Goal: Task Accomplishment & Management: Use online tool/utility

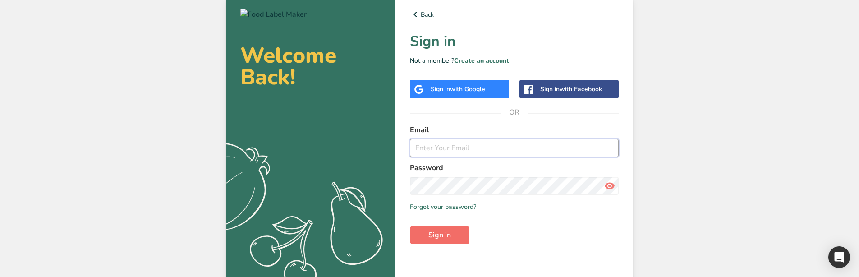
type input "[EMAIL_ADDRESS][DOMAIN_NAME]"
click at [459, 236] on button "Sign in" at bounding box center [440, 235] width 60 height 18
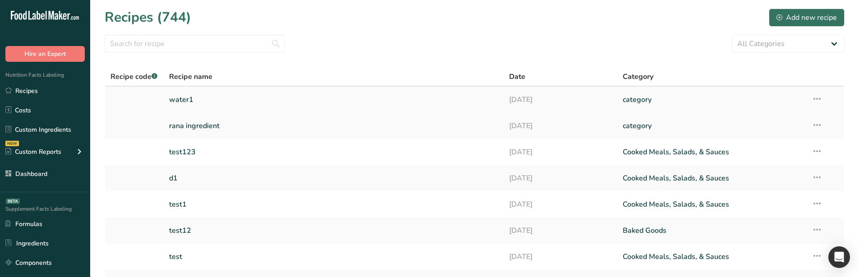
click at [192, 102] on link "water1" at bounding box center [334, 99] width 330 height 19
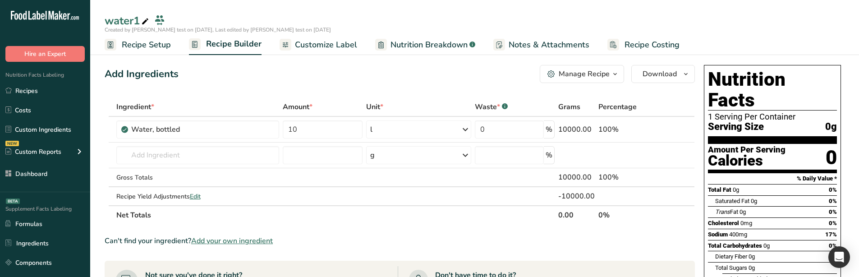
click at [426, 38] on link "Nutrition Breakdown .a-a{fill:#347362;}.b-a{fill:#fff;}" at bounding box center [425, 45] width 100 height 20
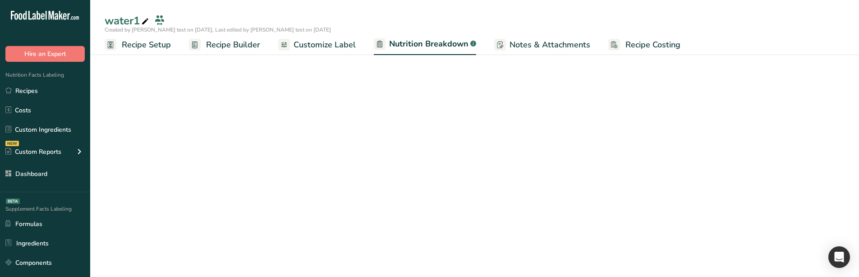
select select "Calories"
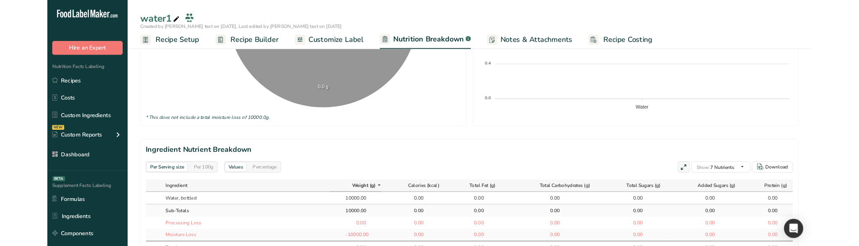
scroll to position [432, 0]
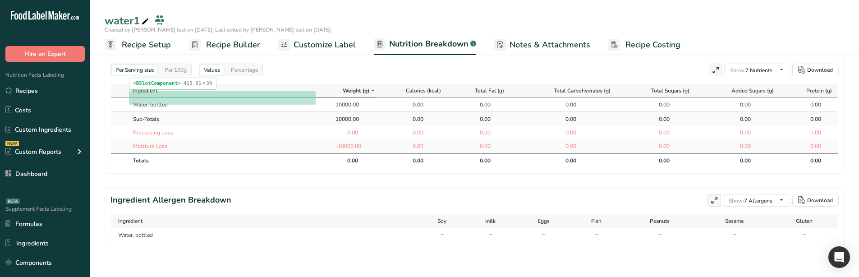
click at [248, 98] on td "Water, bottled" at bounding box center [223, 105] width 189 height 14
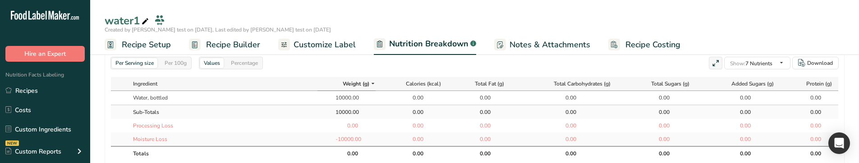
click at [179, 66] on div "Per 100g" at bounding box center [175, 63] width 29 height 10
click at [173, 62] on div "Per 100g" at bounding box center [175, 63] width 29 height 10
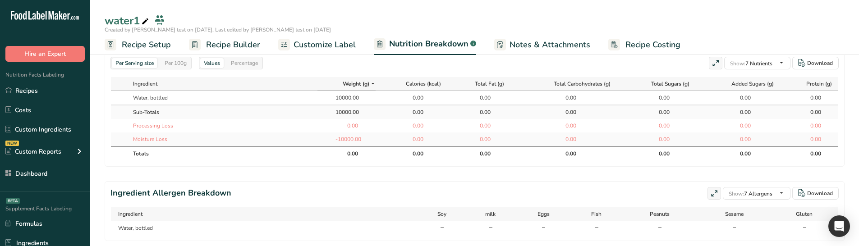
click at [185, 62] on div "Per 100g" at bounding box center [175, 63] width 29 height 10
click at [144, 66] on div "Per Serving size" at bounding box center [135, 63] width 46 height 10
click at [169, 66] on div "Per 100g" at bounding box center [175, 63] width 29 height 10
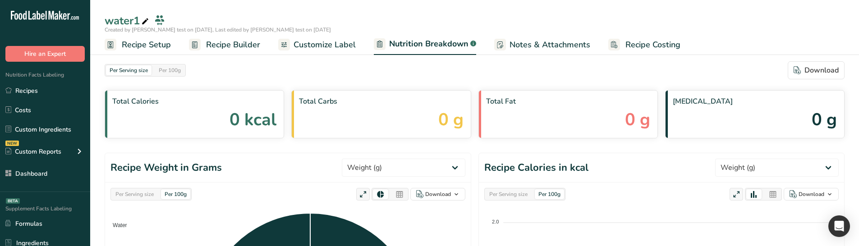
select select "Calories"
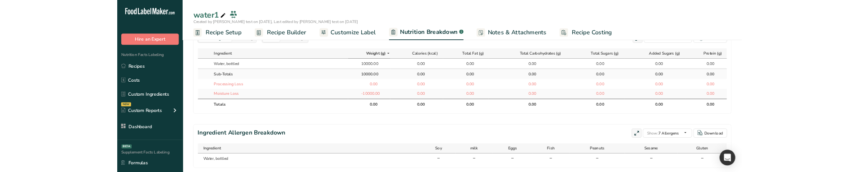
scroll to position [451, 0]
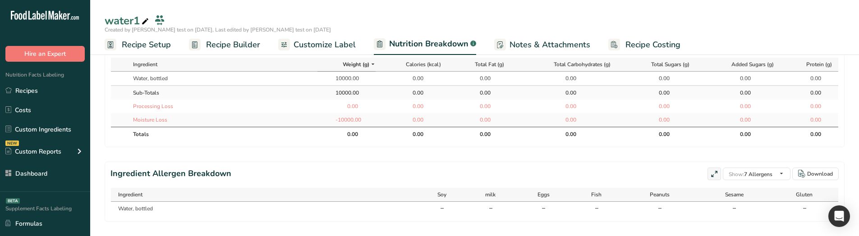
drag, startPoint x: 336, startPoint y: 118, endPoint x: 373, endPoint y: 124, distance: 37.0
click at [373, 124] on td "-10000.00" at bounding box center [347, 120] width 58 height 14
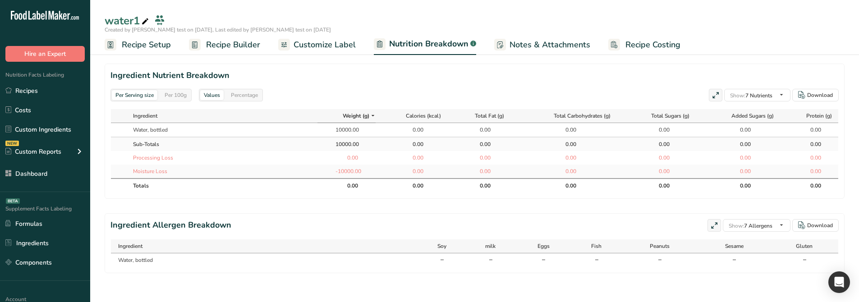
scroll to position [405, 0]
click at [252, 90] on div "Percentage" at bounding box center [244, 95] width 34 height 10
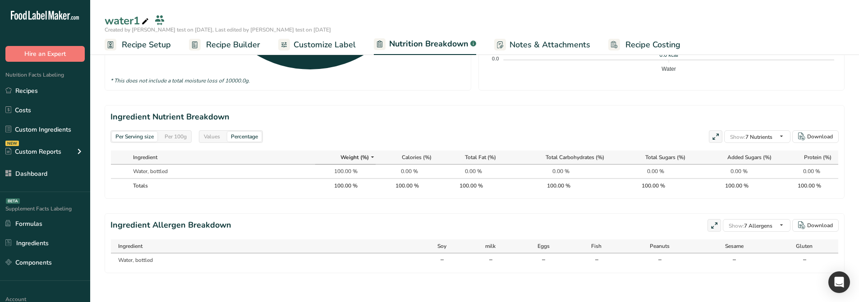
scroll to position [358, 0]
click at [182, 138] on div "Per 100g" at bounding box center [175, 137] width 29 height 10
click at [210, 133] on div "Values" at bounding box center [211, 137] width 23 height 10
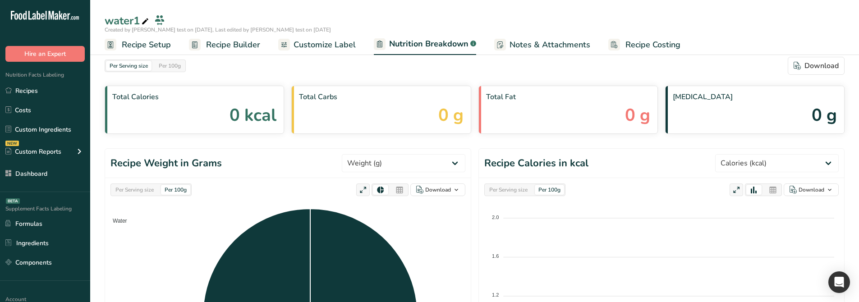
scroll to position [0, 0]
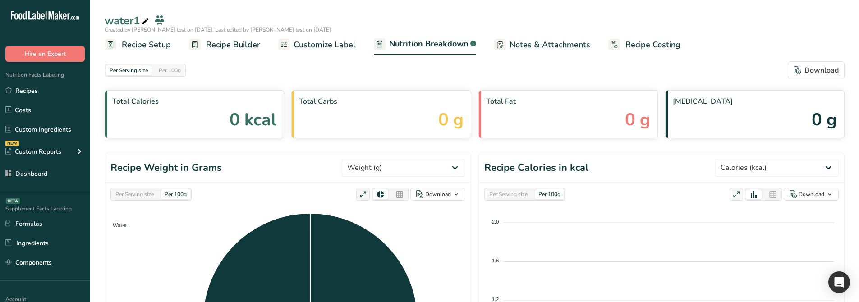
click at [327, 49] on span "Customize Label" at bounding box center [325, 45] width 62 height 12
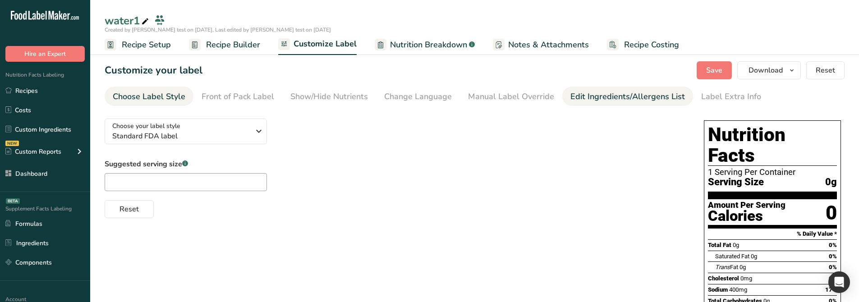
click at [585, 103] on link "Edit Ingredients/Allergens List" at bounding box center [628, 97] width 115 height 20
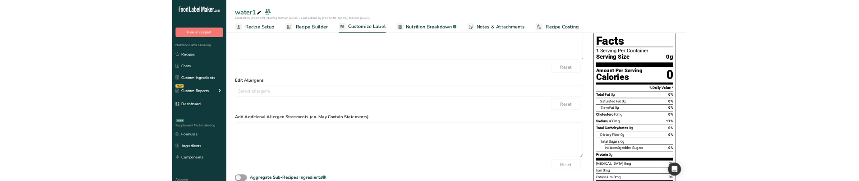
scroll to position [90, 0]
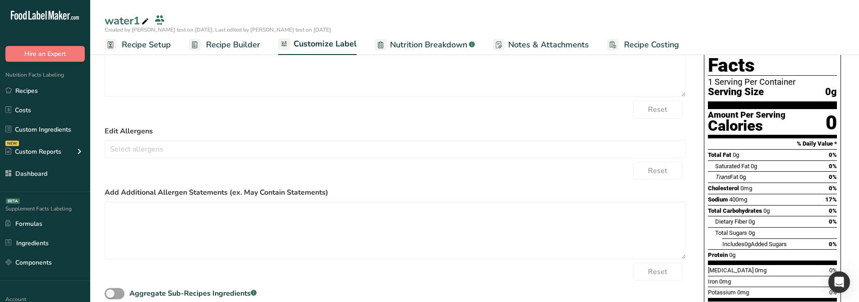
click at [177, 158] on form "Edit Ingredients List Water Reset Edit Allergens Soy Treenuts [GEOGRAPHIC_DATA]…" at bounding box center [395, 169] width 581 height 288
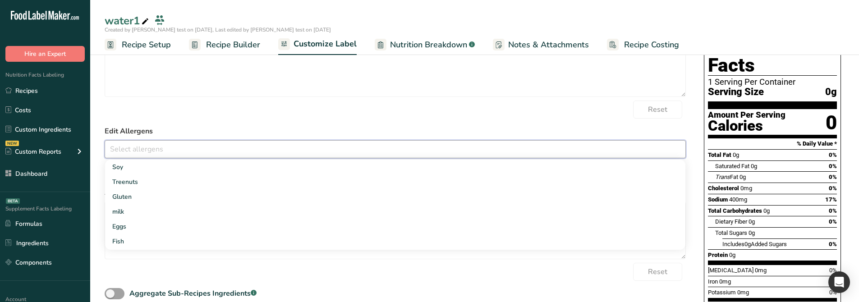
click at [177, 149] on input "text" at bounding box center [395, 149] width 581 height 14
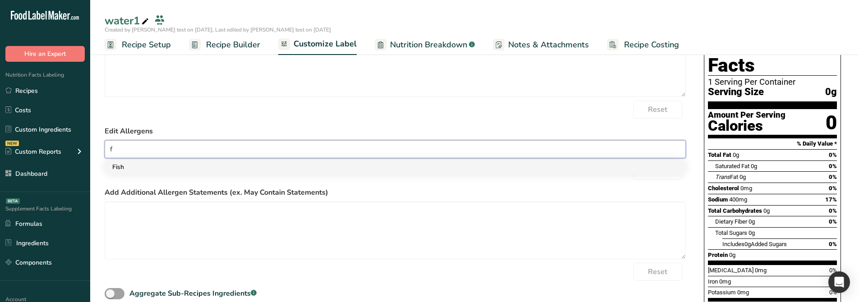
type input "f"
click at [156, 167] on link "Fish" at bounding box center [395, 167] width 581 height 15
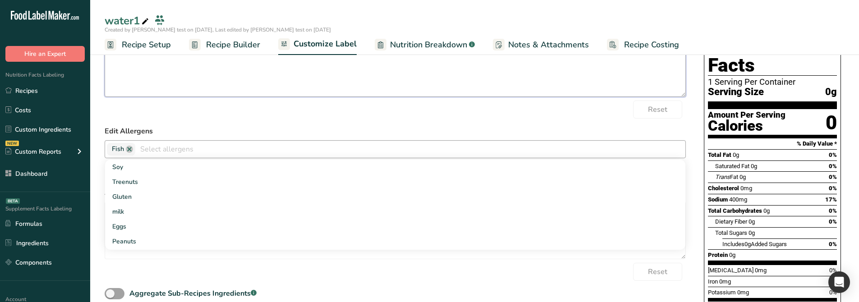
drag, startPoint x: 219, startPoint y: 90, endPoint x: 224, endPoint y: 115, distance: 25.3
click at [219, 93] on textarea "Water" at bounding box center [395, 68] width 581 height 58
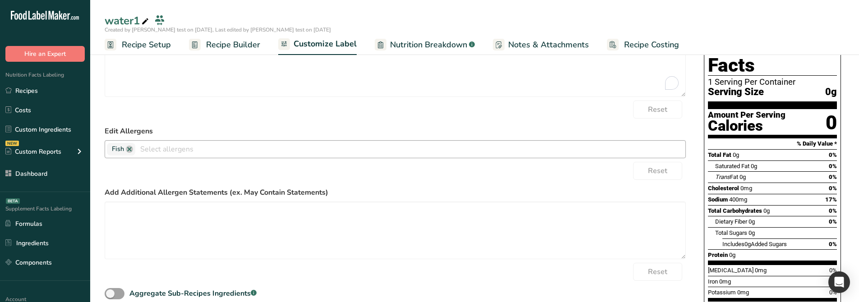
click at [224, 115] on div "Reset" at bounding box center [395, 110] width 581 height 18
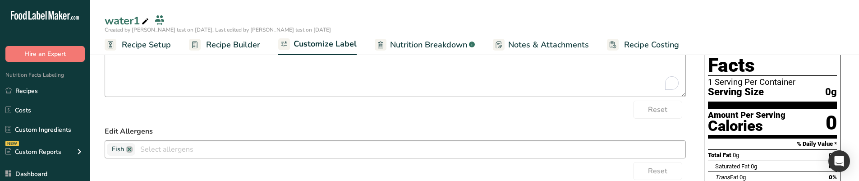
scroll to position [0, 0]
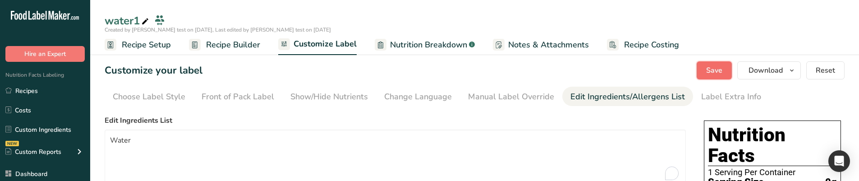
click at [707, 71] on button "Save" at bounding box center [714, 70] width 35 height 18
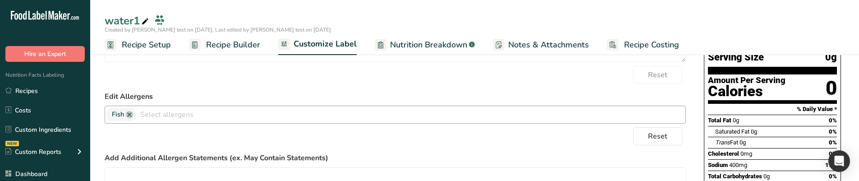
scroll to position [123, 0]
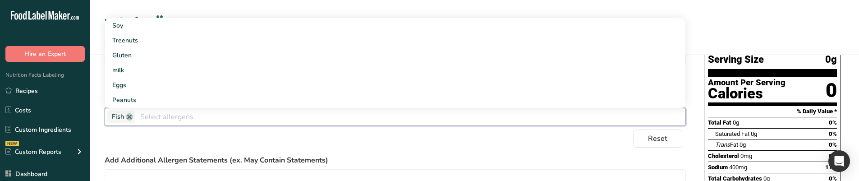
click at [180, 113] on input "text" at bounding box center [410, 117] width 550 height 14
click at [158, 96] on link "Peanuts" at bounding box center [395, 99] width 581 height 15
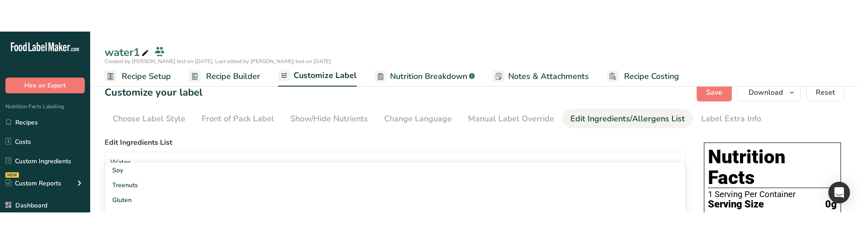
scroll to position [0, 0]
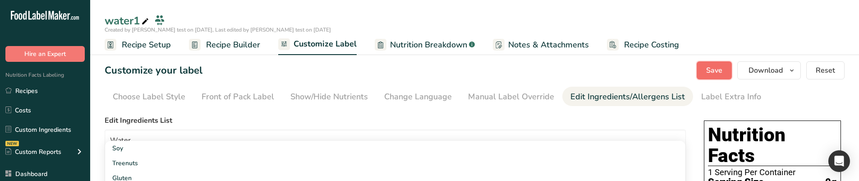
click at [709, 71] on span "Save" at bounding box center [714, 70] width 16 height 11
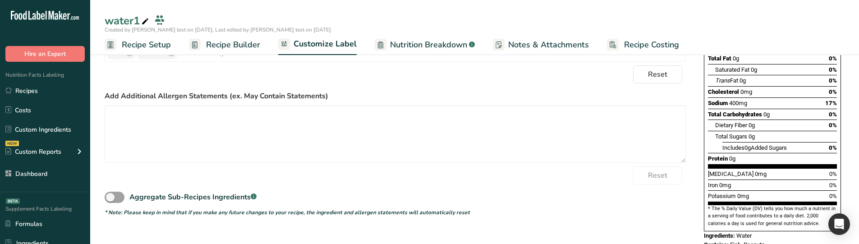
scroll to position [195, 0]
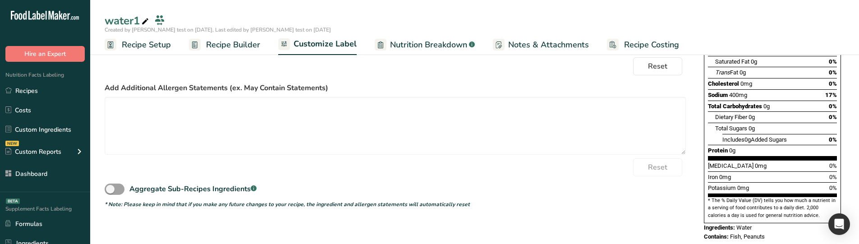
drag, startPoint x: 774, startPoint y: 217, endPoint x: 684, endPoint y: 225, distance: 90.1
click at [684, 225] on div "Choose your label style Standard FDA label USA (FDA) Standard FDA label Tabular…" at bounding box center [475, 84] width 740 height 334
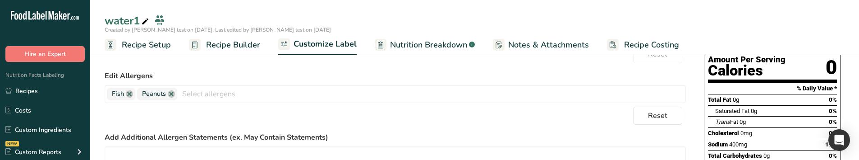
scroll to position [150, 0]
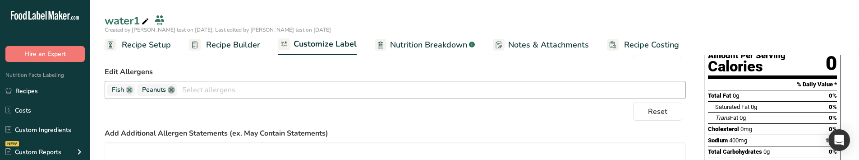
click at [170, 88] on link at bounding box center [171, 89] width 7 height 7
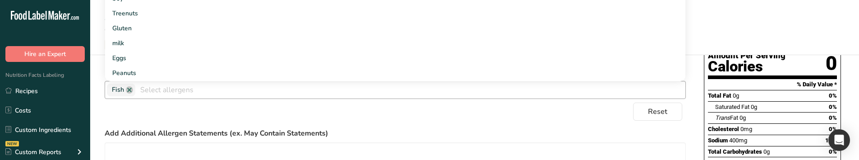
click at [625, 125] on form "Edit Ingredients List Water Reset Edit Allergens Fish Soy Treenuts [GEOGRAPHIC_…" at bounding box center [395, 109] width 581 height 288
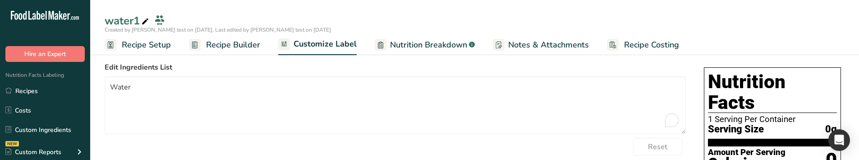
scroll to position [0, 0]
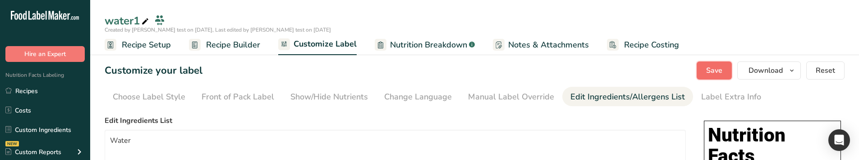
click at [706, 73] on button "Save" at bounding box center [714, 70] width 35 height 18
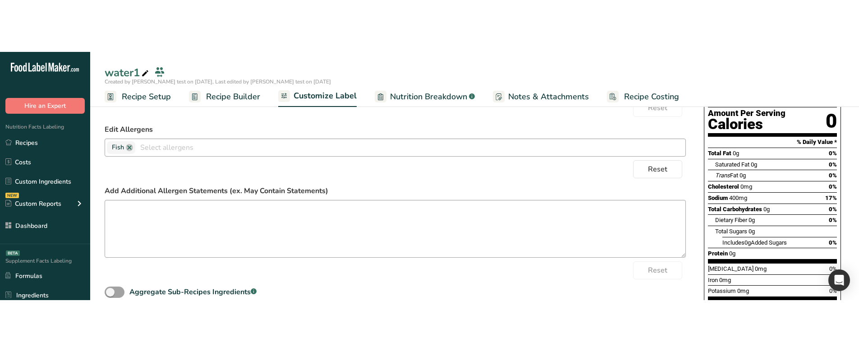
scroll to position [87, 0]
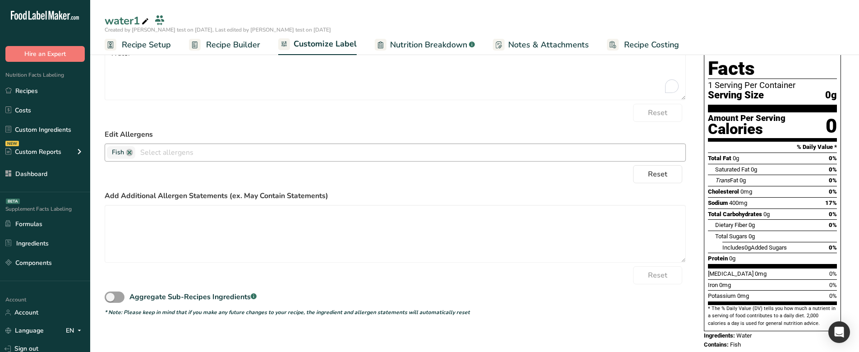
click at [224, 45] on span "Recipe Builder" at bounding box center [233, 45] width 54 height 12
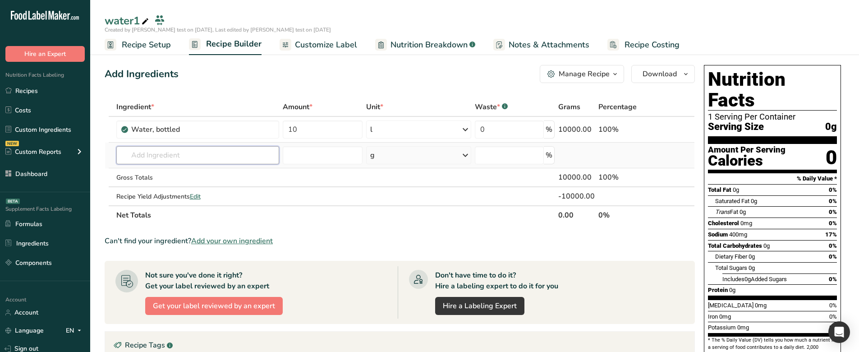
click at [215, 152] on input "text" at bounding box center [197, 155] width 163 height 18
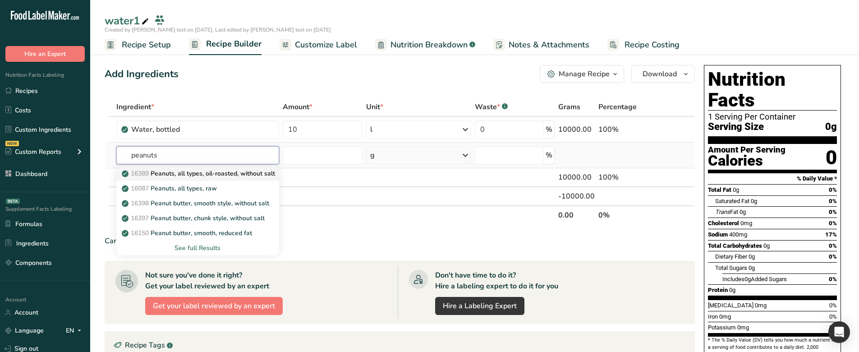
type input "peanuts"
click at [176, 178] on p "16389 Peanuts, all types, oil-roasted, without salt" at bounding box center [200, 173] width 152 height 9
type input "Peanuts, all types, oil-roasted, without salt"
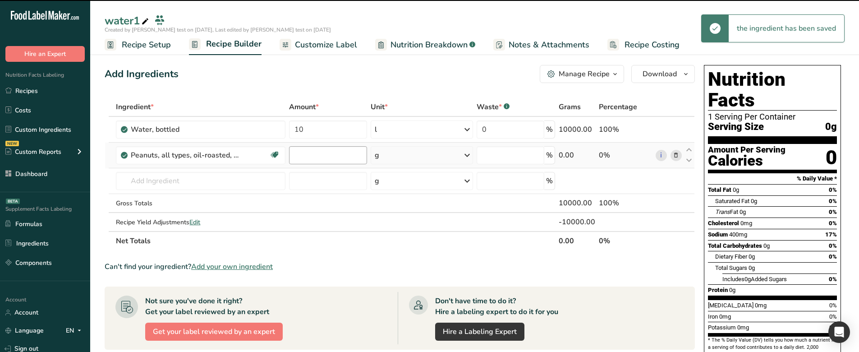
type input "0"
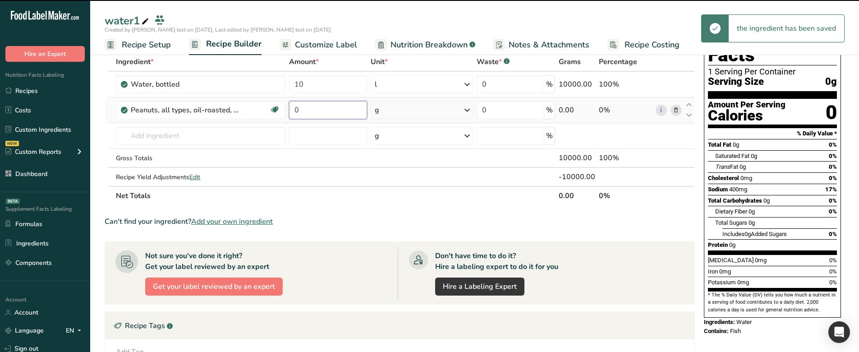
click at [299, 106] on input "0" at bounding box center [328, 110] width 78 height 18
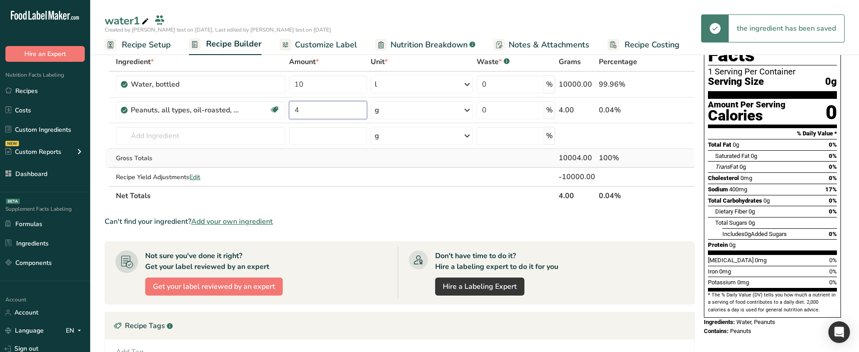
type input "4"
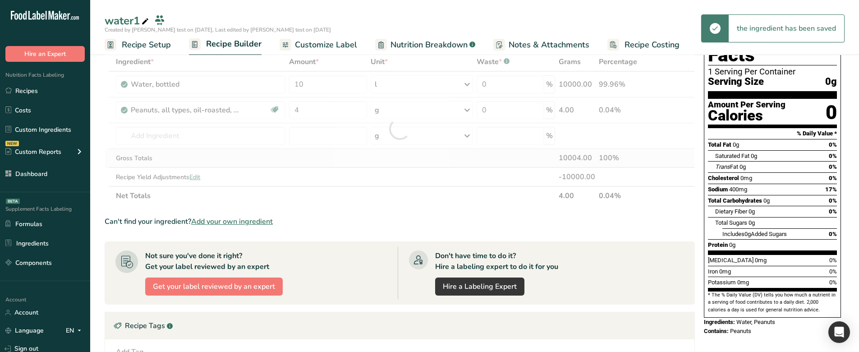
click at [321, 154] on div "Ingredient * Amount * Unit * Waste * .a-a{fill:#347362;}.b-a{fill:#fff;} Grams …" at bounding box center [400, 128] width 590 height 153
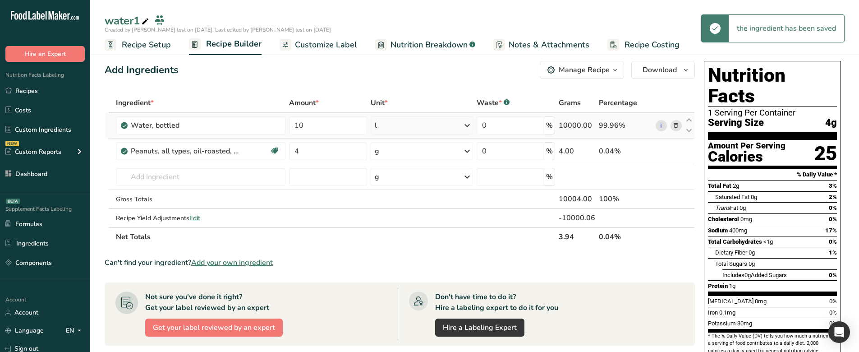
scroll to position [0, 0]
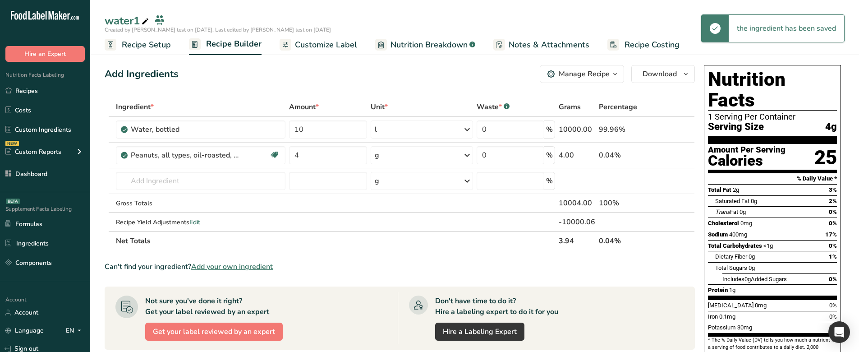
click at [408, 43] on span "Nutrition Breakdown" at bounding box center [429, 45] width 77 height 12
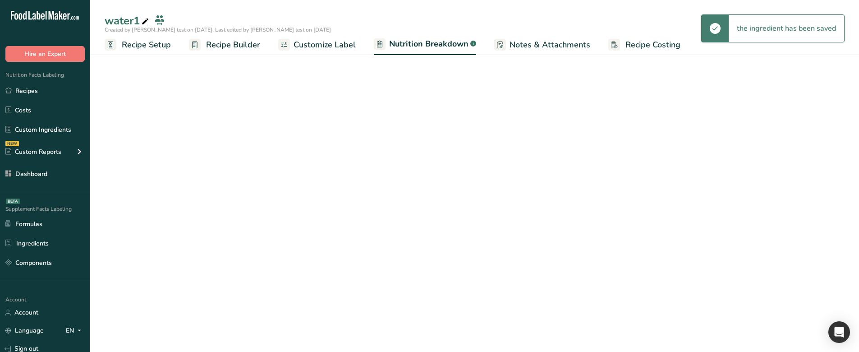
select select "Calories"
click at [340, 43] on span "Customize Label" at bounding box center [325, 45] width 62 height 12
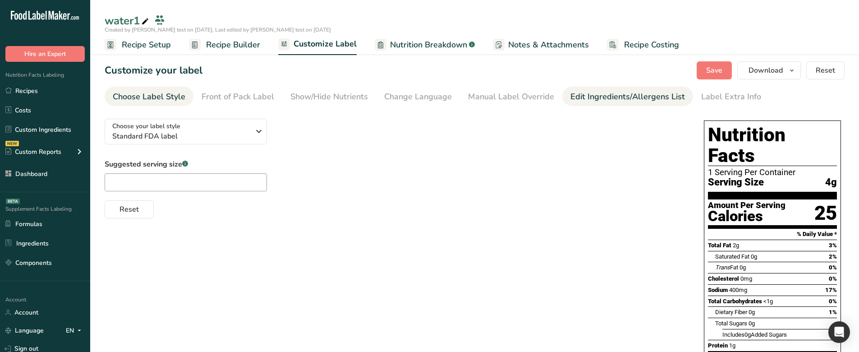
click at [607, 96] on div "Edit Ingredients/Allergens List" at bounding box center [628, 97] width 115 height 12
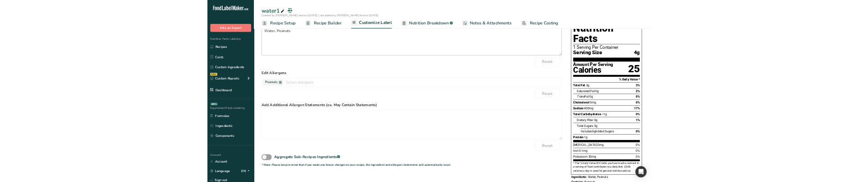
scroll to position [87, 0]
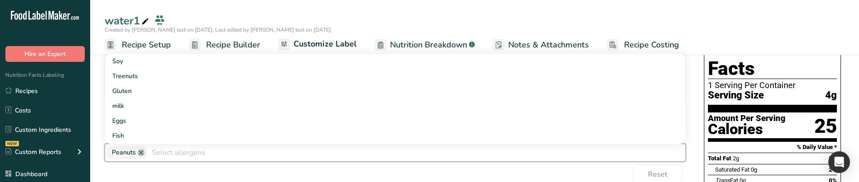
click at [210, 152] on input "text" at bounding box center [416, 152] width 539 height 14
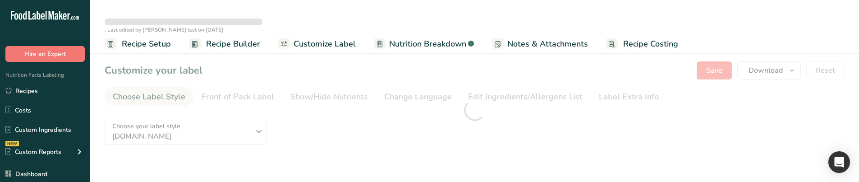
type textarea "Water, Peanuts"
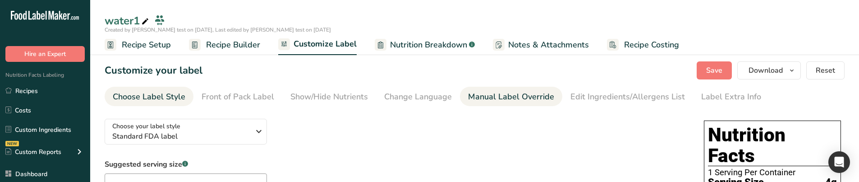
click at [509, 98] on div "Manual Label Override" at bounding box center [511, 97] width 86 height 12
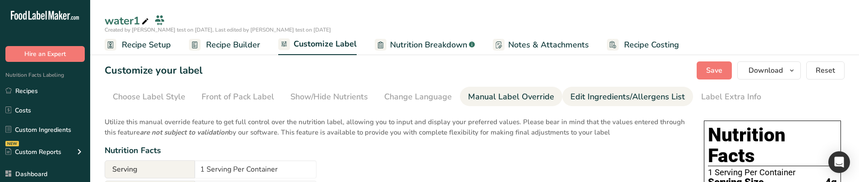
click at [575, 95] on div "Edit Ingredients/Allergens List" at bounding box center [628, 97] width 115 height 12
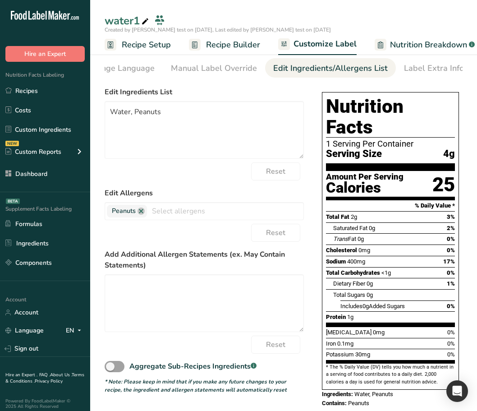
scroll to position [30, 0]
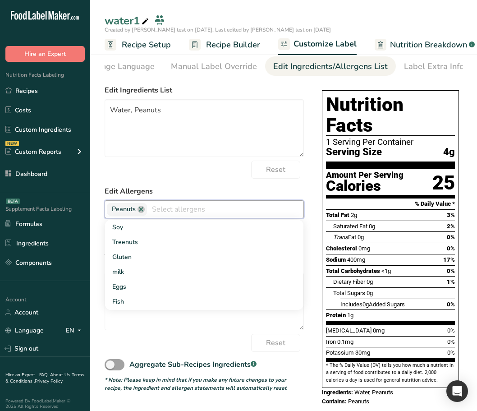
click at [280, 181] on input "text" at bounding box center [225, 209] width 157 height 14
click at [247, 181] on link "Soy" at bounding box center [204, 227] width 198 height 15
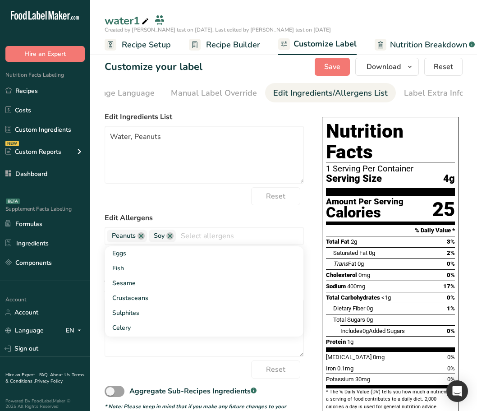
scroll to position [0, 0]
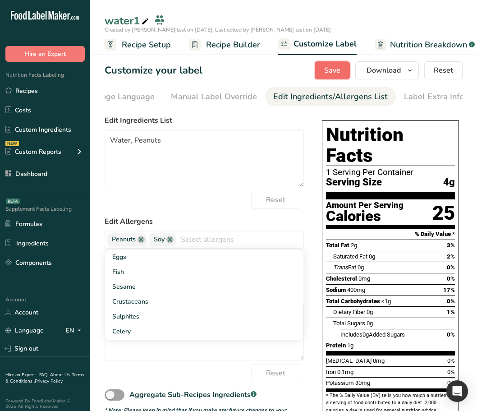
click at [332, 73] on span "Save" at bounding box center [332, 70] width 16 height 11
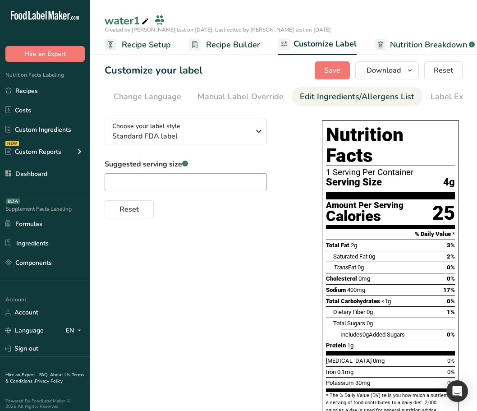
click at [382, 97] on div "Edit Ingredients/Allergens List" at bounding box center [357, 97] width 115 height 12
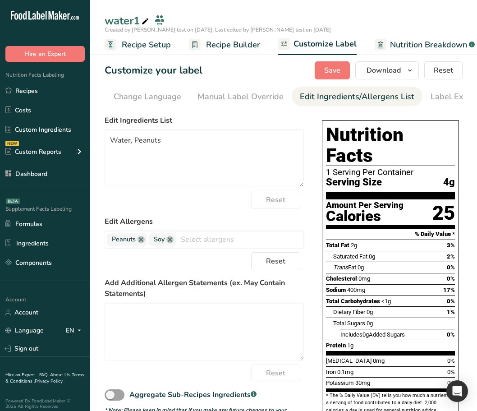
scroll to position [0, 297]
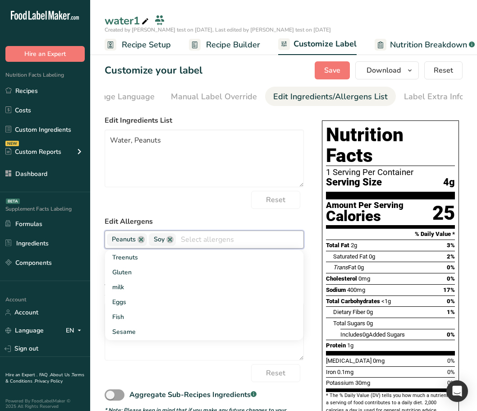
click at [221, 240] on input "text" at bounding box center [240, 239] width 128 height 14
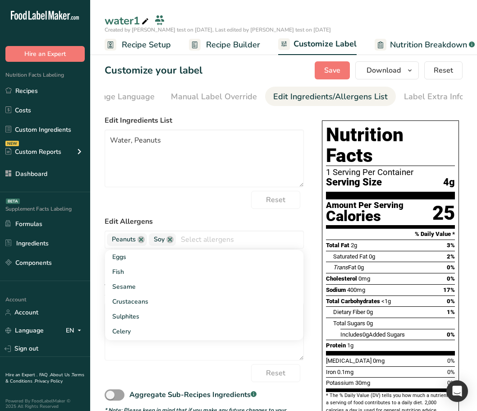
click at [223, 208] on div "Reset" at bounding box center [204, 200] width 199 height 18
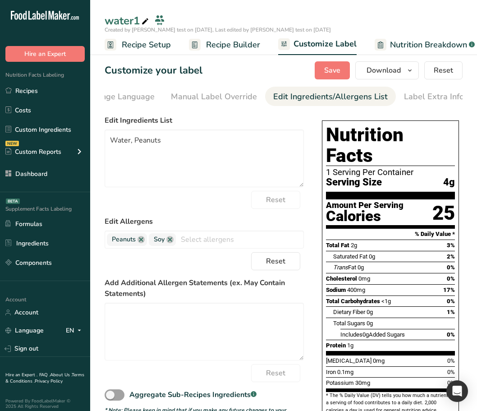
click at [200, 230] on div "Edit Allergens Peanuts Soy Treenuts Gluten milk Eggs Fish Sesame Crustaceans Su…" at bounding box center [204, 232] width 199 height 32
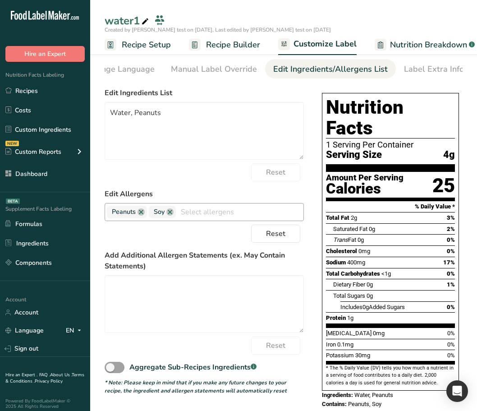
scroll to position [30, 0]
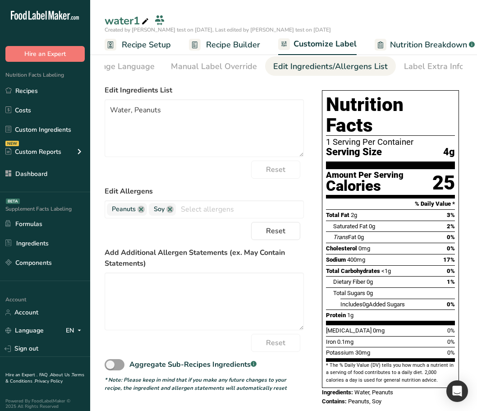
click at [162, 186] on form "Edit Ingredients List Water, Peanuts Reset Edit Allergens Peanuts Soy Treenuts …" at bounding box center [204, 238] width 199 height 307
drag, startPoint x: 385, startPoint y: 385, endPoint x: 350, endPoint y: 388, distance: 34.8
click at [350, 388] on div "Nutrition Facts 1 Serving Per Container Serving Size 4g Amount Per Serving Calo…" at bounding box center [390, 248] width 144 height 323
